Goal: Check status: Check status

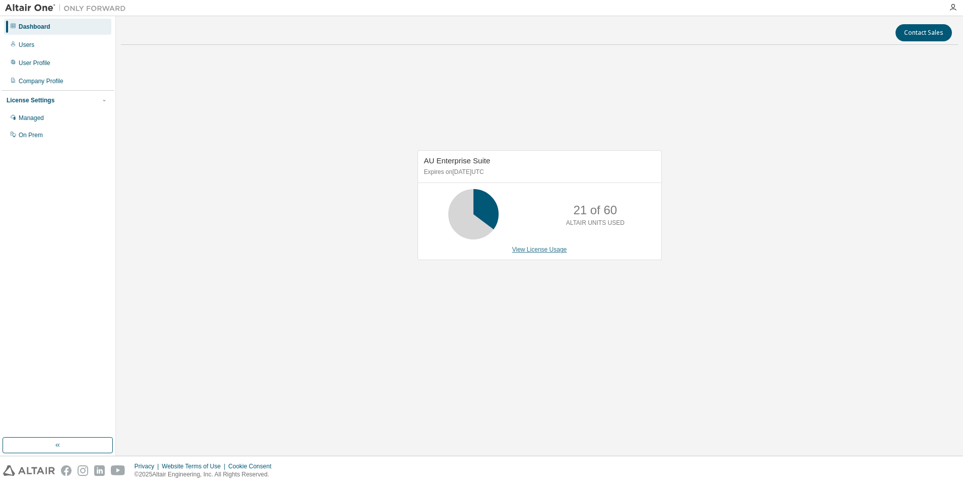
click at [554, 251] on link "View License Usage" at bounding box center [539, 249] width 55 height 7
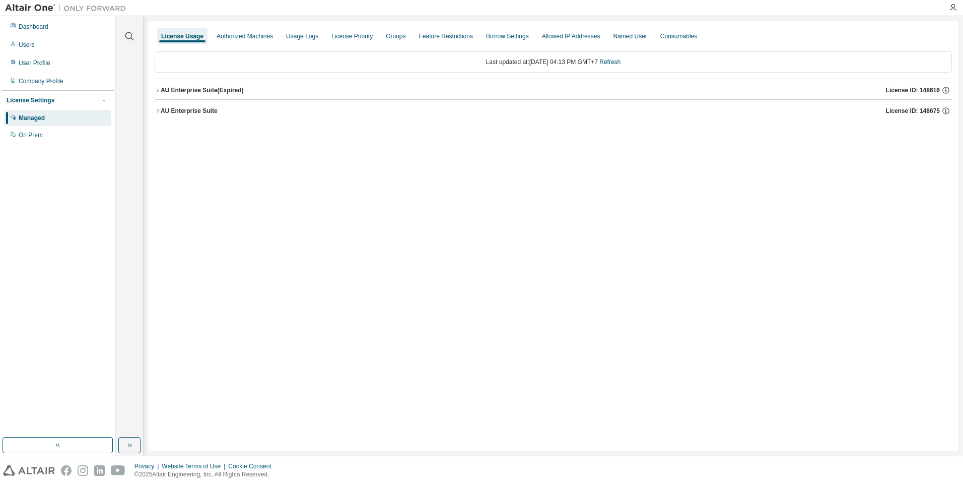
click at [158, 109] on icon "button" at bounding box center [158, 111] width 6 height 6
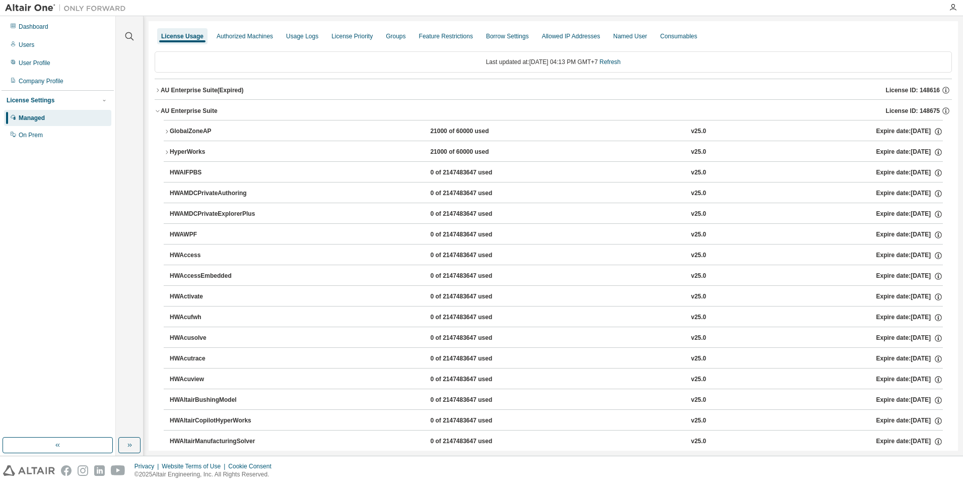
click at [168, 132] on icon "button" at bounding box center [167, 131] width 6 height 6
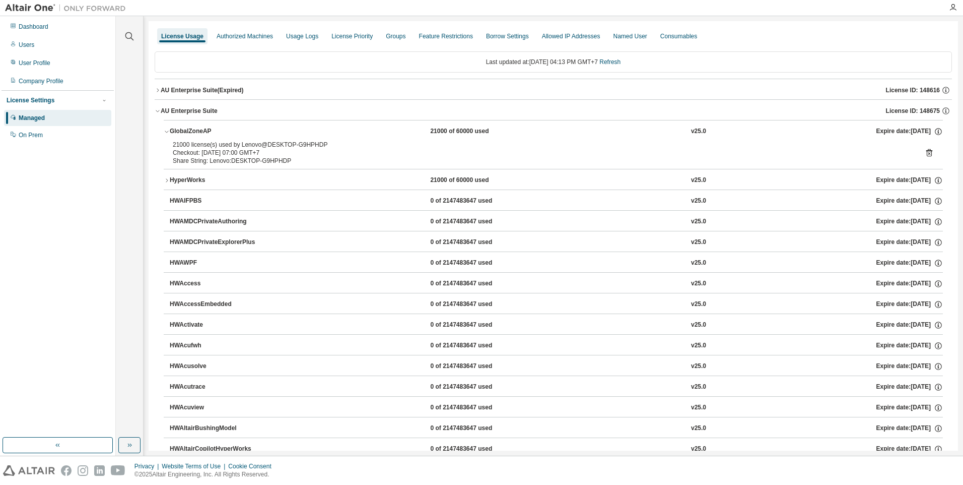
click at [171, 180] on div "HyperWorks" at bounding box center [215, 180] width 91 height 9
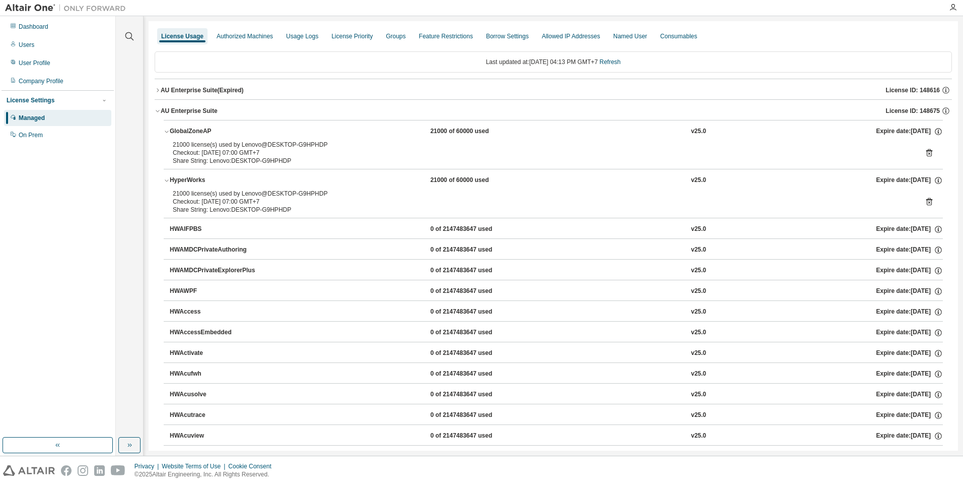
click at [172, 180] on div "HyperWorks" at bounding box center [215, 180] width 91 height 9
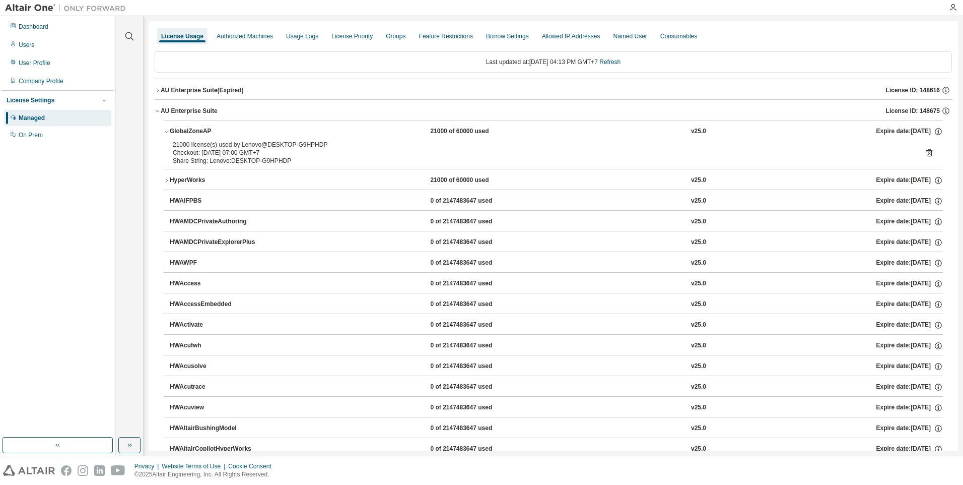
click at [168, 132] on icon "button" at bounding box center [167, 131] width 6 height 6
